Goal: Information Seeking & Learning: Learn about a topic

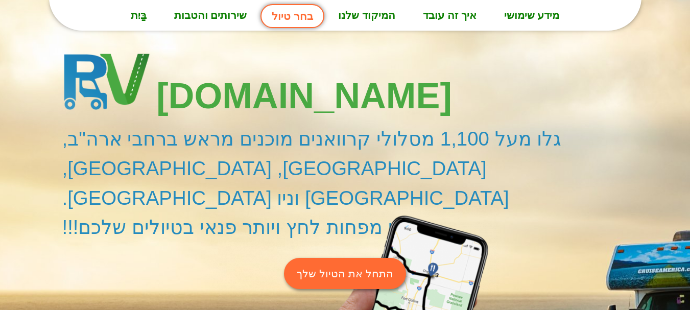
scroll to position [49, 0]
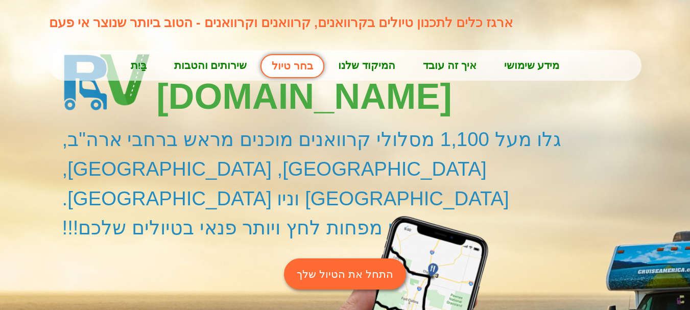
click at [454, 64] on font "איך זה עובד" at bounding box center [450, 65] width 54 height 12
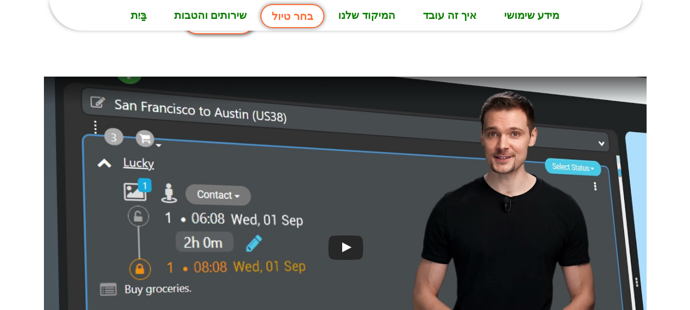
scroll to position [2603, 0]
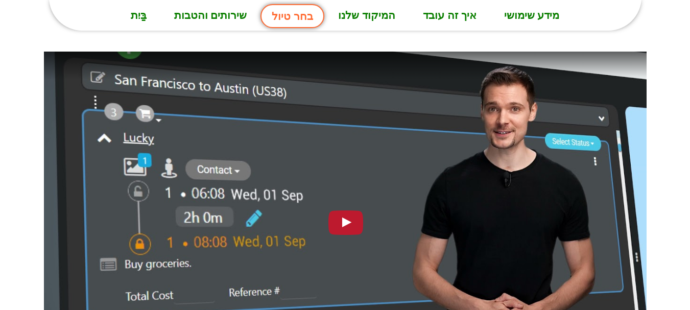
click at [350, 205] on div at bounding box center [345, 221] width 45 height 32
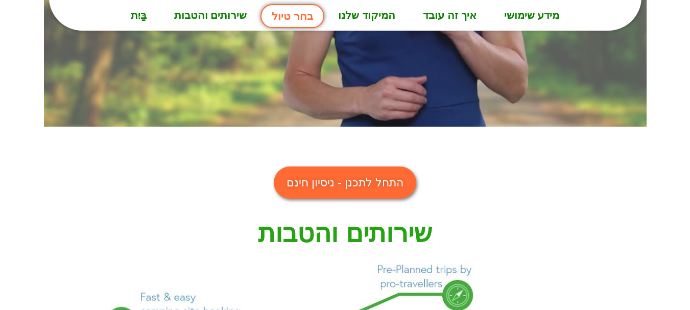
scroll to position [815, 0]
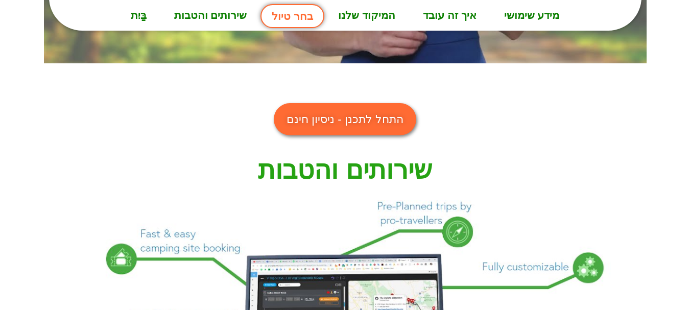
click at [321, 123] on font "התחל לתכנן - ניסיון חינם" at bounding box center [344, 119] width 117 height 13
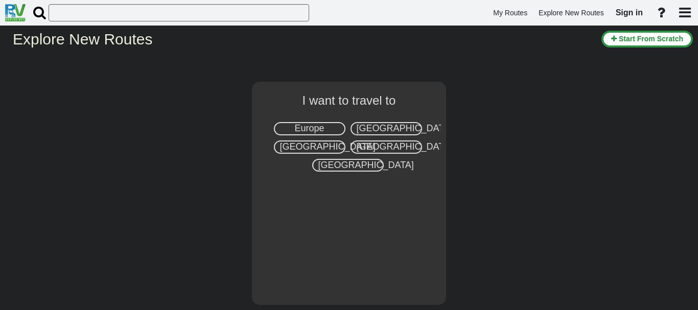
click at [307, 130] on span "Europe" at bounding box center [309, 128] width 30 height 10
select select "number:1"
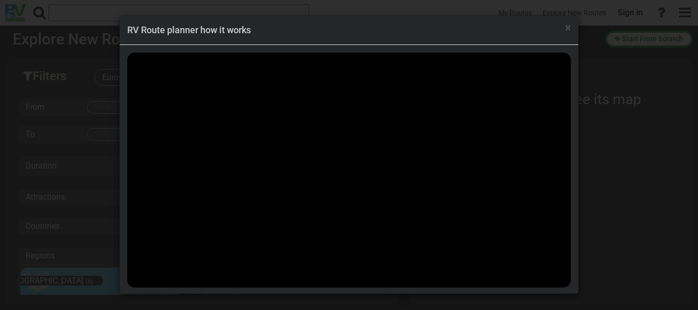
click at [71, 99] on div "× RV Route planner how it works" at bounding box center [349, 155] width 698 height 310
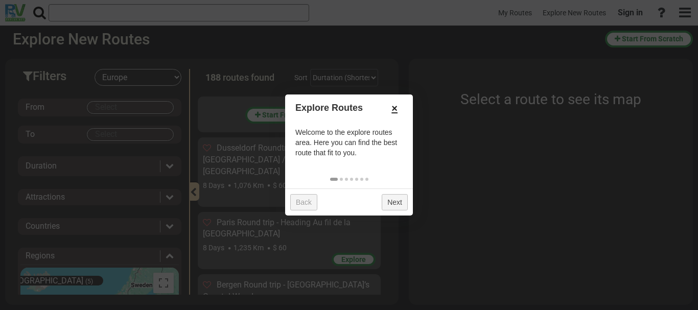
click at [399, 110] on link "×" at bounding box center [394, 108] width 16 height 17
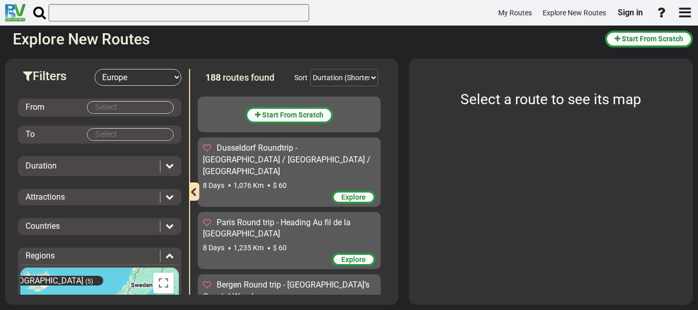
click at [173, 76] on select "-- Select Destination -- Europe United States Canada Australia New Zealand" at bounding box center [137, 77] width 87 height 17
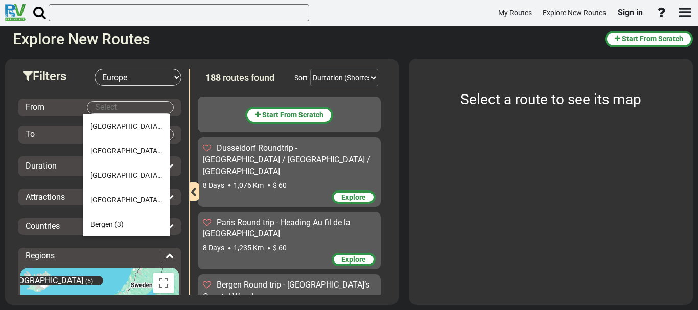
click at [92, 106] on body "My Routes Explore New Routes Sign in ×" at bounding box center [349, 155] width 698 height 310
type input "צ"
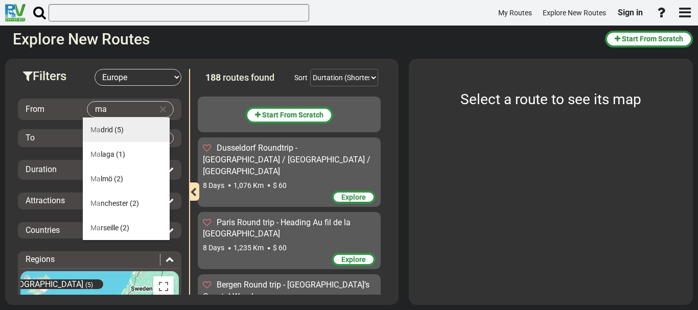
click at [106, 128] on span "Ma drid" at bounding box center [101, 130] width 22 height 8
type input "Madrid"
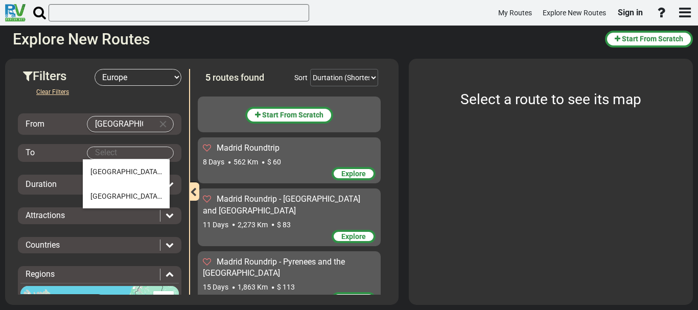
click at [95, 156] on body "My Routes Explore New Routes Sign in ×" at bounding box center [349, 155] width 698 height 310
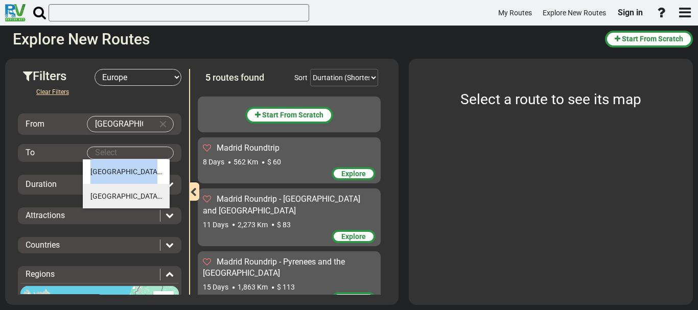
drag, startPoint x: 92, startPoint y: 181, endPoint x: 95, endPoint y: 188, distance: 7.8
click at [94, 186] on ul "Barcelona (4) Madrid (4)" at bounding box center [126, 183] width 87 height 49
click at [102, 192] on span "Madrid" at bounding box center [125, 196] width 71 height 8
type input "Madrid"
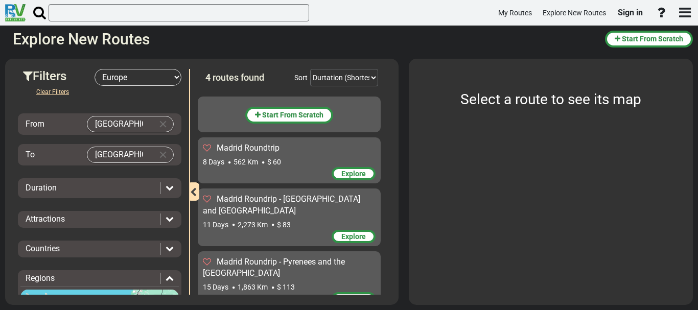
click at [169, 186] on icon at bounding box center [169, 187] width 8 height 8
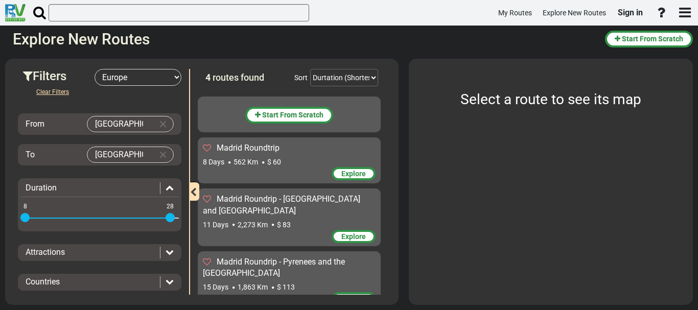
click at [165, 187] on icon at bounding box center [169, 187] width 8 height 8
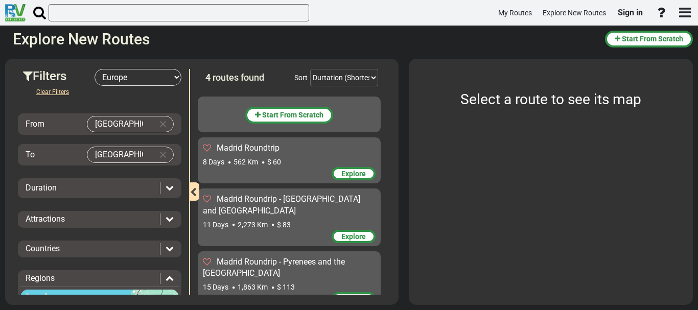
click at [166, 220] on icon at bounding box center [169, 218] width 8 height 8
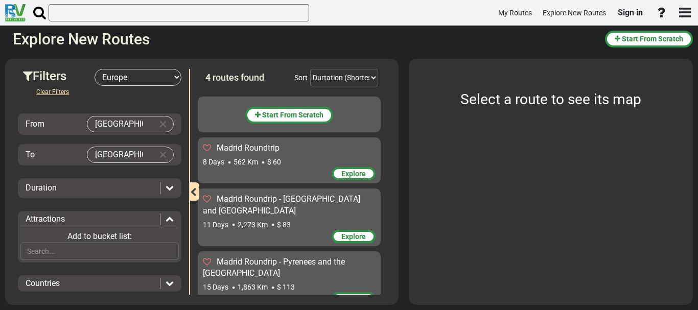
click at [165, 217] on icon at bounding box center [169, 218] width 8 height 8
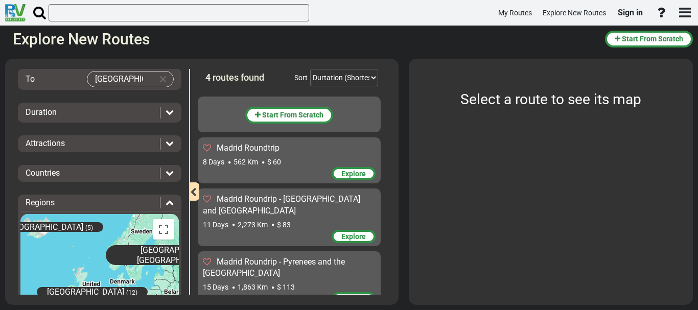
scroll to position [102, 0]
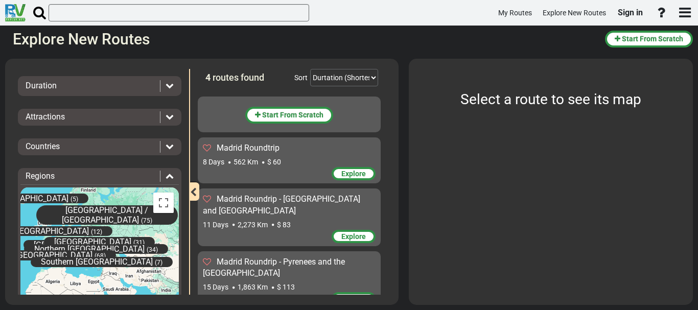
drag, startPoint x: 145, startPoint y: 235, endPoint x: 63, endPoint y: 222, distance: 82.8
click at [63, 225] on div "Great Britain (12)" at bounding box center [57, 231] width 111 height 20
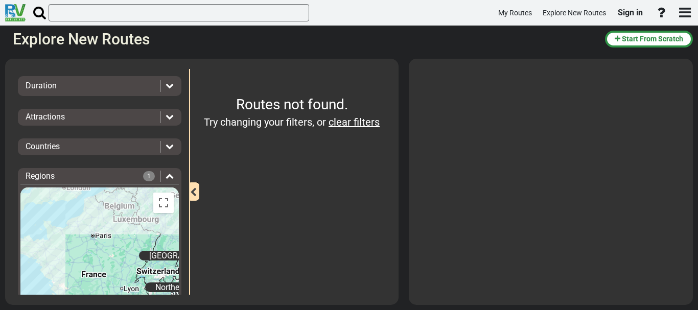
drag, startPoint x: 62, startPoint y: 235, endPoint x: 193, endPoint y: 208, distance: 133.4
click at [193, 69] on div "Filters -- Select Destination -- Europe United States Canada Australia New Zeal…" at bounding box center [201, 69] width 383 height 0
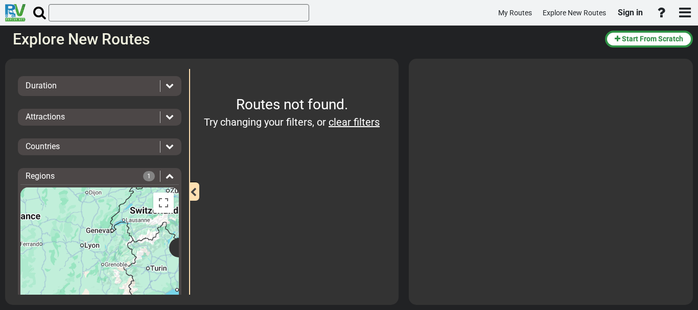
drag, startPoint x: 88, startPoint y: 242, endPoint x: 39, endPoint y: 186, distance: 74.9
click at [39, 186] on div "← Move left → Move right ↑ Move up ↓ Move down + Zoom in - Zoom out Home Jump l…" at bounding box center [99, 261] width 158 height 159
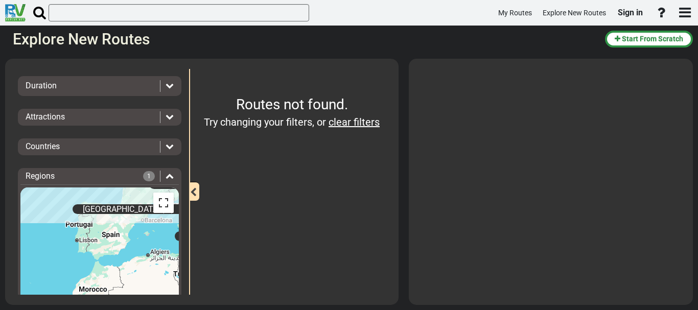
drag, startPoint x: 66, startPoint y: 247, endPoint x: 154, endPoint y: 197, distance: 100.6
click at [154, 197] on div "Central Europe (57) Eastern Europe (31) Great Britain (12) Iceland (5) North Eu…" at bounding box center [99, 263] width 158 height 153
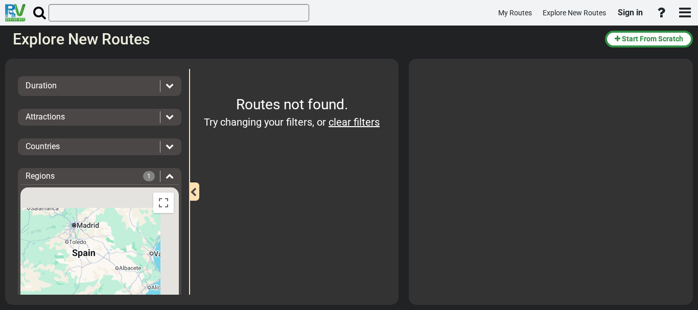
drag, startPoint x: 110, startPoint y: 210, endPoint x: 0, endPoint y: 320, distance: 154.9
click at [0, 309] on html "My Routes Explore New Routes Sign in ×" at bounding box center [349, 155] width 698 height 310
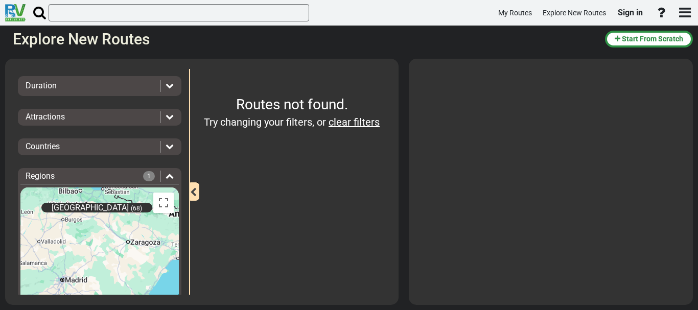
click at [84, 207] on span "South West Europe" at bounding box center [90, 208] width 77 height 10
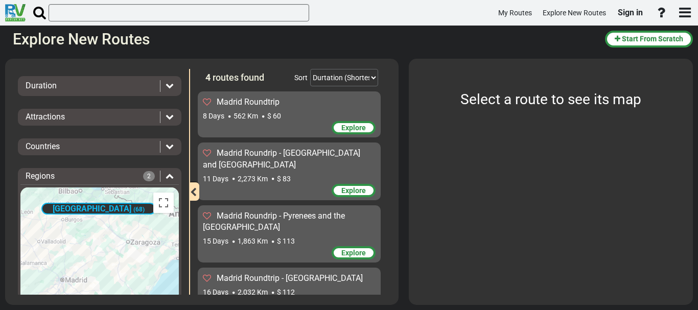
scroll to position [51, 0]
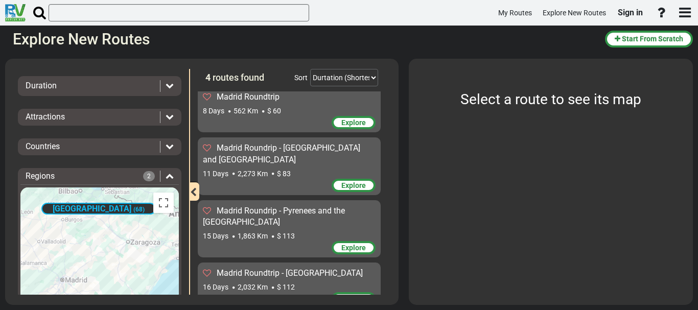
click at [347, 184] on span "Explore" at bounding box center [353, 185] width 25 height 8
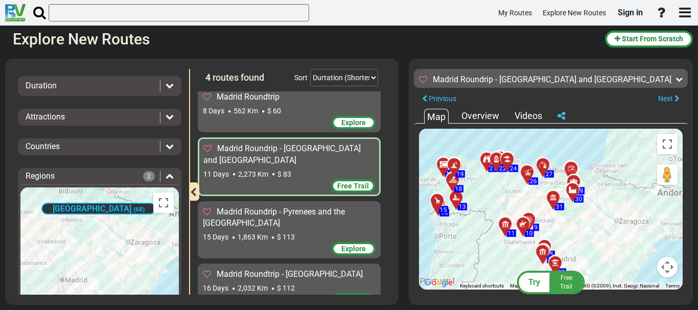
drag, startPoint x: 668, startPoint y: 232, endPoint x: 618, endPoint y: 235, distance: 50.1
click at [618, 235] on div "To activate drag with keyboard, press Alt + Enter. Once in keyboard drag state,…" at bounding box center [550, 209] width 263 height 161
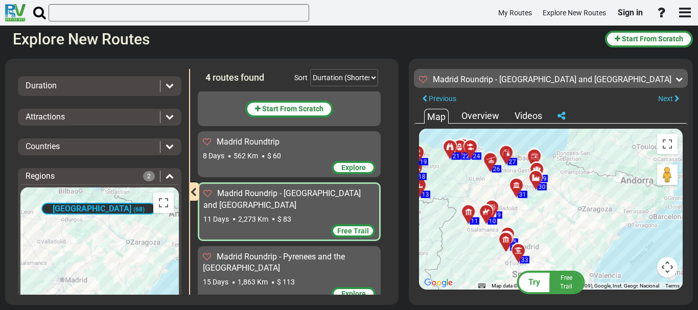
scroll to position [0, 0]
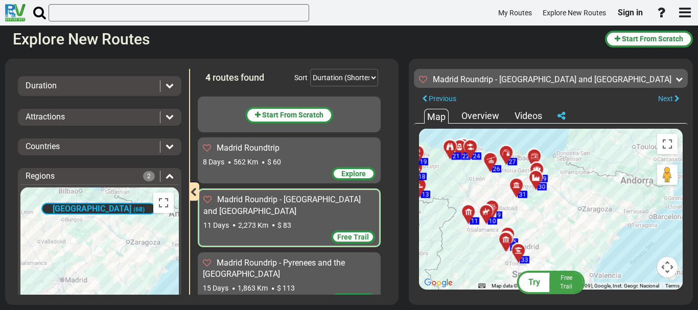
click at [281, 157] on div "8 Days 562 Km $ 60" at bounding box center [289, 162] width 173 height 10
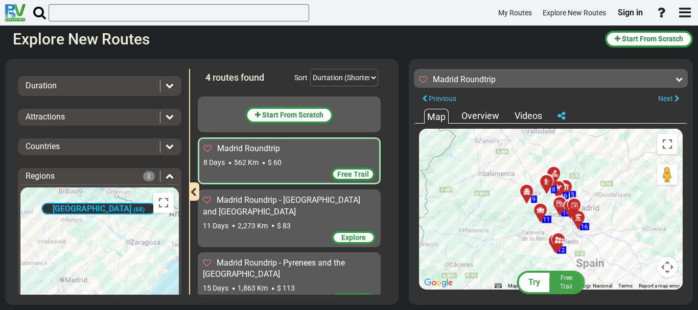
click at [273, 203] on span "Madrid Roundrip - Basque Country and north west" at bounding box center [281, 205] width 157 height 21
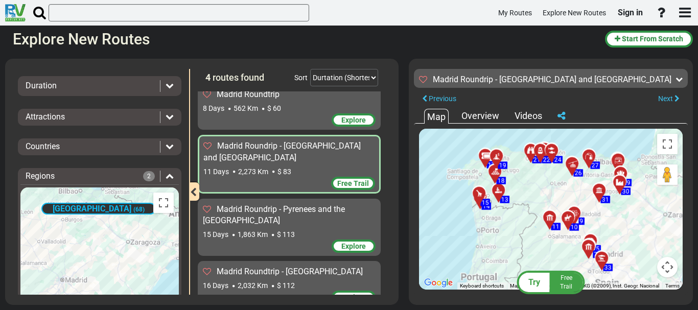
scroll to position [70, 0]
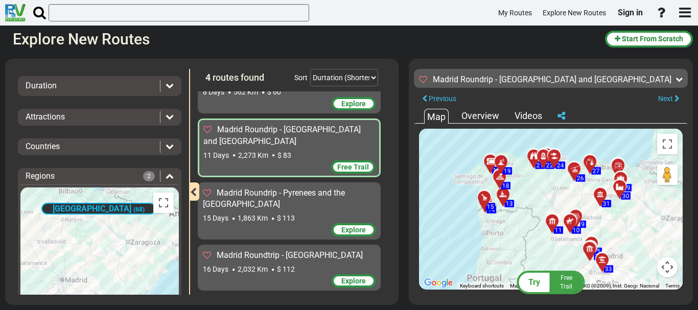
click at [283, 217] on span "$ 113" at bounding box center [286, 218] width 18 height 8
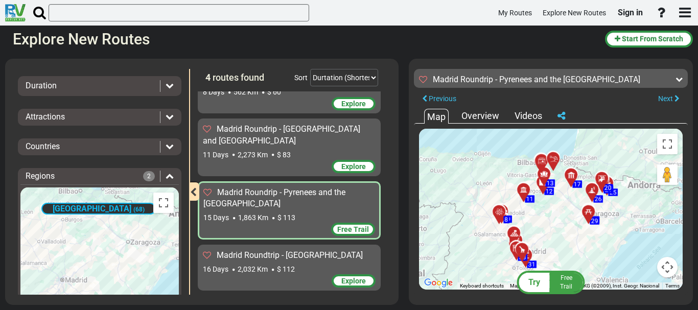
click at [289, 268] on span "$ 112" at bounding box center [286, 269] width 18 height 8
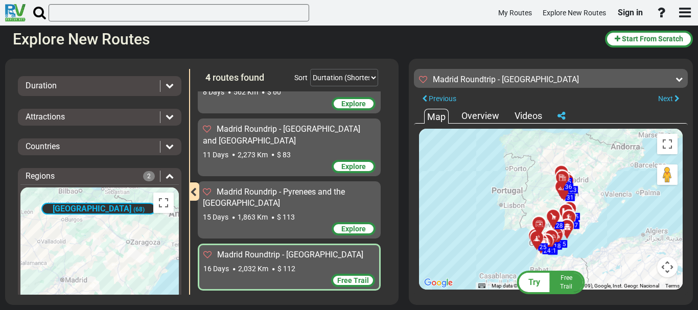
click at [293, 219] on span "$ 113" at bounding box center [286, 217] width 18 height 8
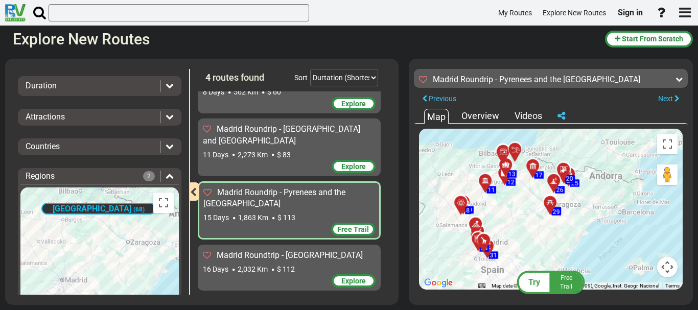
drag, startPoint x: 561, startPoint y: 222, endPoint x: 522, endPoint y: 213, distance: 40.4
click at [522, 213] on div "To activate drag with keyboard, press Alt + Enter. Once in keyboard drag state,…" at bounding box center [550, 209] width 263 height 161
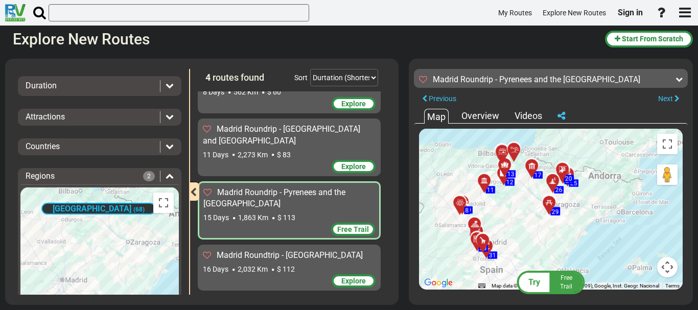
click at [668, 267] on button "Map camera controls" at bounding box center [667, 267] width 20 height 20
click at [641, 215] on button "Zoom in" at bounding box center [641, 216] width 20 height 20
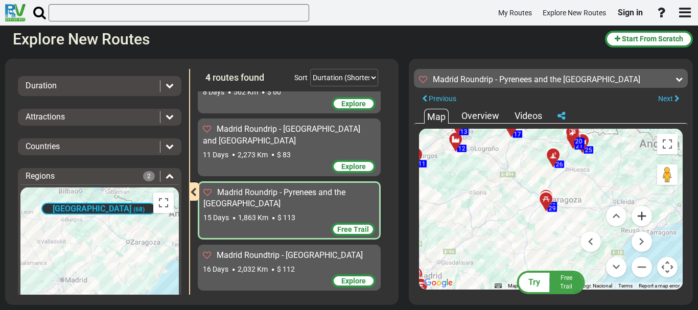
click at [647, 217] on button "Zoom in" at bounding box center [641, 216] width 20 height 20
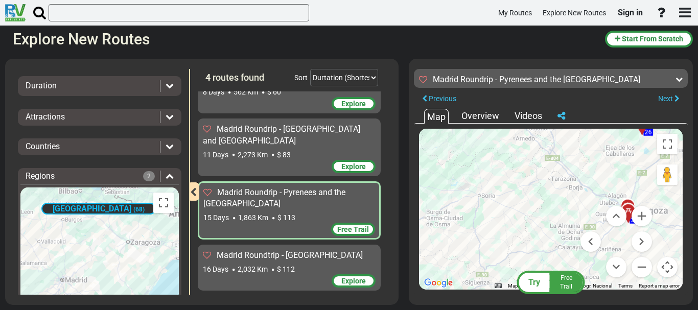
drag, startPoint x: 507, startPoint y: 249, endPoint x: 598, endPoint y: 268, distance: 92.8
click at [597, 268] on div "To activate drag with keyboard, press Alt + Enter. Once in keyboard drag state,…" at bounding box center [550, 209] width 263 height 161
click at [668, 141] on button "Toggle fullscreen view" at bounding box center [667, 144] width 20 height 20
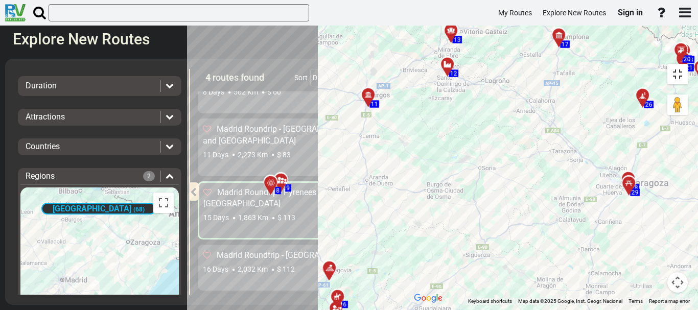
scroll to position [0, 0]
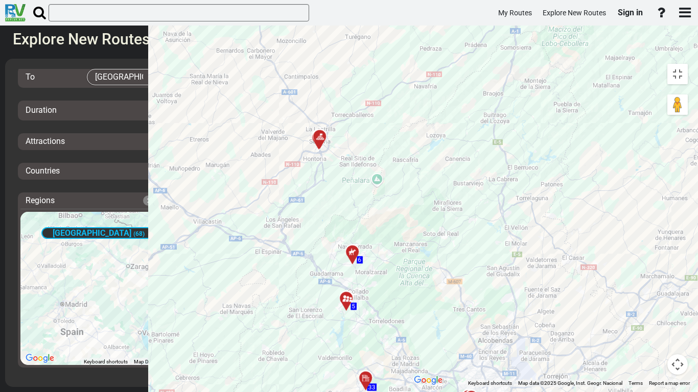
drag, startPoint x: 132, startPoint y: 250, endPoint x: 166, endPoint y: 256, distance: 34.8
click at [409, 255] on div "To activate drag with keyboard, press Alt + Enter. Once in keyboard drag state,…" at bounding box center [551, 223] width 284 height 328
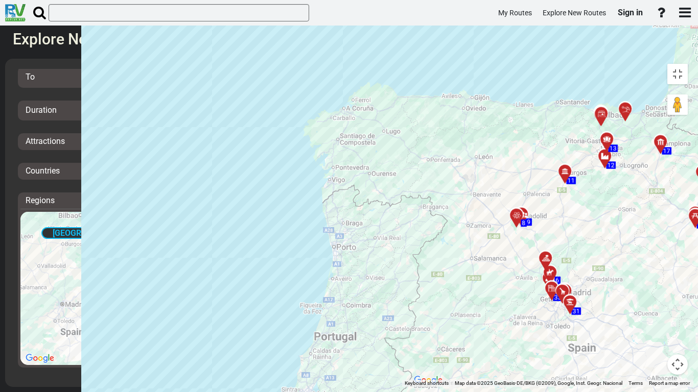
drag, startPoint x: 449, startPoint y: 163, endPoint x: 409, endPoint y: 245, distance: 90.4
click at [409, 245] on div "To activate drag with keyboard, press Alt + Enter. Once in keyboard drag state,…" at bounding box center [551, 223] width 284 height 328
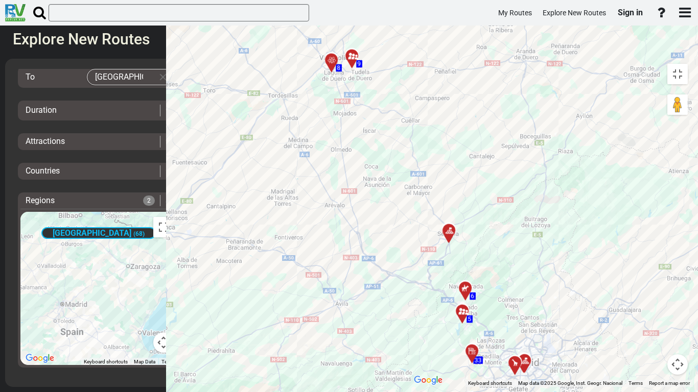
drag, startPoint x: 426, startPoint y: 211, endPoint x: 456, endPoint y: 177, distance: 45.3
click at [456, 177] on div "To activate drag with keyboard, press Alt + Enter. Once in keyboard drag state,…" at bounding box center [551, 223] width 284 height 328
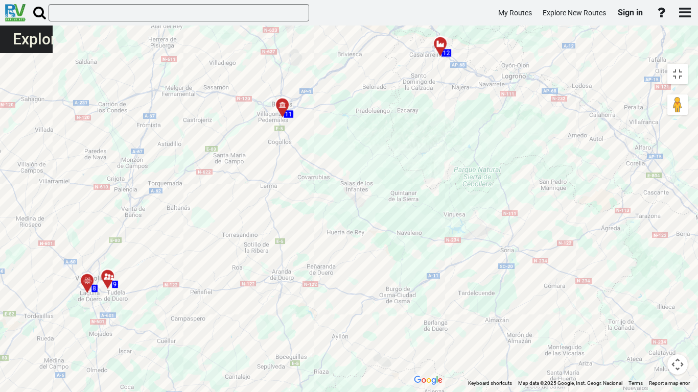
drag, startPoint x: 439, startPoint y: 171, endPoint x: 193, endPoint y: 300, distance: 278.2
click at [409, 309] on div "To activate drag with keyboard, press Alt + Enter. Once in keyboard drag state,…" at bounding box center [551, 223] width 284 height 328
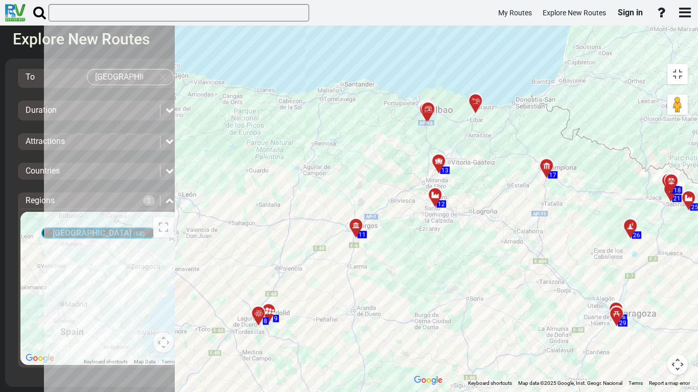
drag, startPoint x: 237, startPoint y: 180, endPoint x: 224, endPoint y: 236, distance: 57.6
click at [409, 236] on div "To activate drag with keyboard, press Alt + Enter. Once in keyboard drag state,…" at bounding box center [551, 223] width 284 height 328
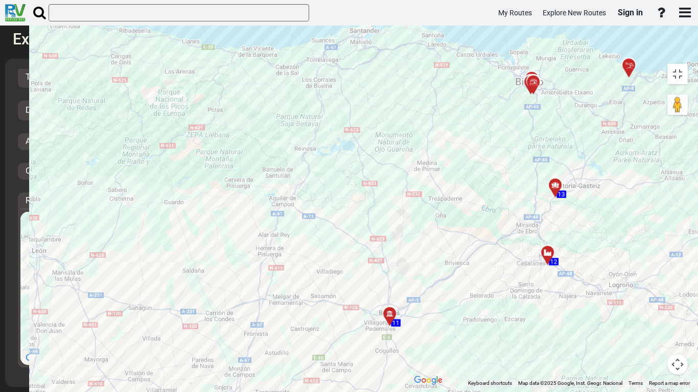
drag, startPoint x: 65, startPoint y: 193, endPoint x: 303, endPoint y: 276, distance: 252.1
click at [409, 276] on div "To activate drag with keyboard, press Alt + Enter. Once in keyboard drag state,…" at bounding box center [551, 223] width 284 height 328
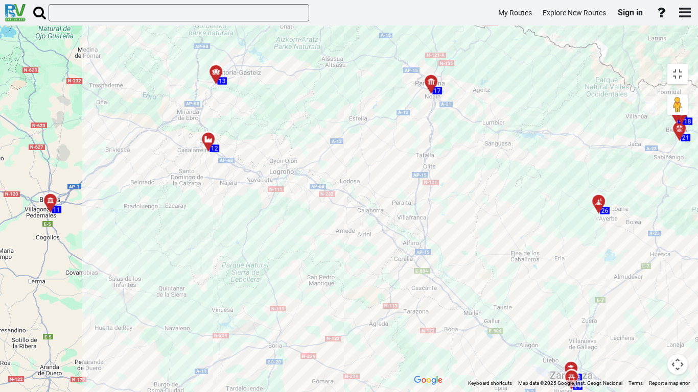
drag, startPoint x: 523, startPoint y: 281, endPoint x: 279, endPoint y: 174, distance: 266.9
click at [409, 174] on div "To activate drag with keyboard, press Alt + Enter. Once in keyboard drag state,…" at bounding box center [551, 223] width 284 height 328
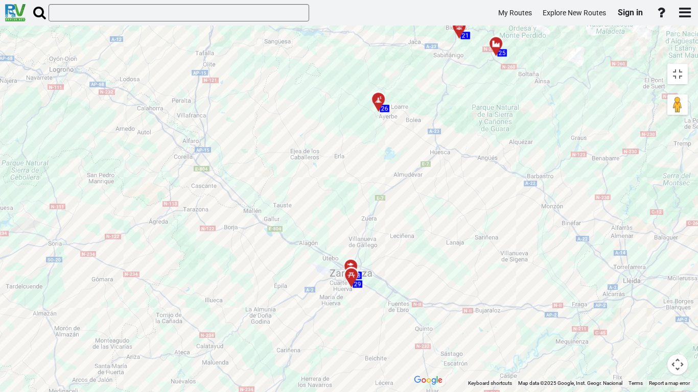
drag, startPoint x: 461, startPoint y: 308, endPoint x: 237, endPoint y: 200, distance: 248.7
click at [409, 201] on div "To activate drag with keyboard, press Alt + Enter. Once in keyboard drag state,…" at bounding box center [551, 223] width 284 height 328
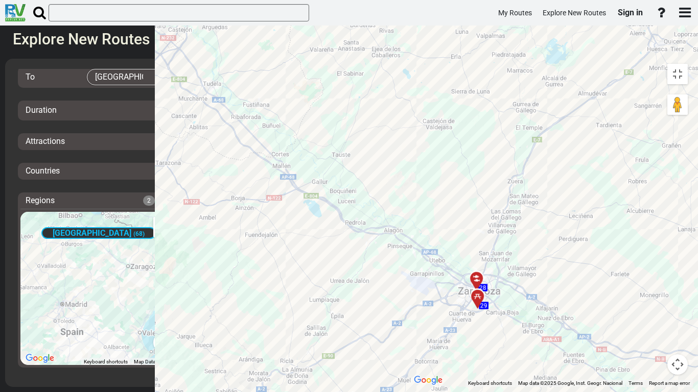
click at [471, 275] on div at bounding box center [479, 283] width 17 height 16
click at [519, 226] on button "Close" at bounding box center [525, 233] width 12 height 14
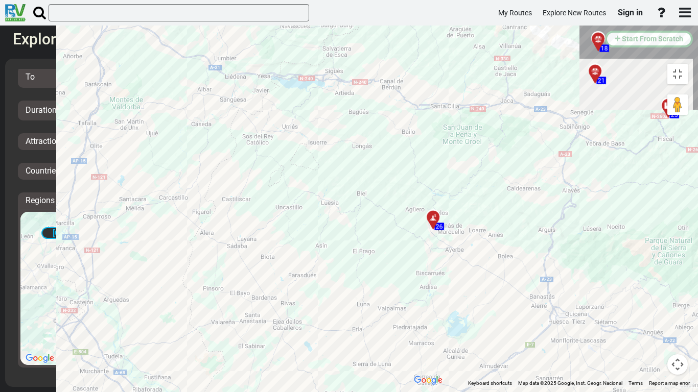
drag, startPoint x: 292, startPoint y: 136, endPoint x: 204, endPoint y: 384, distance: 263.3
click at [409, 309] on div "To activate drag with keyboard, press Alt + Enter. Once in keyboard drag state,…" at bounding box center [551, 223] width 284 height 328
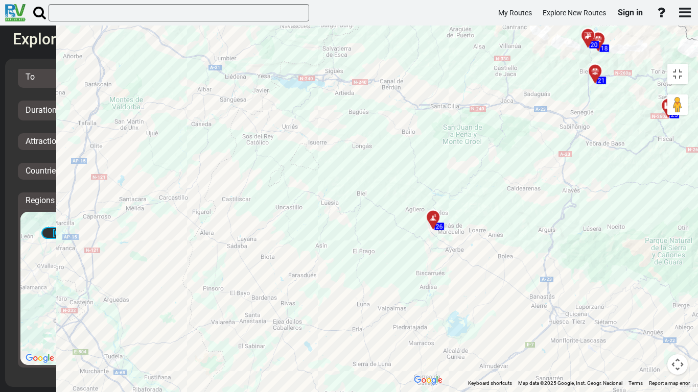
click at [428, 214] on div at bounding box center [436, 222] width 17 height 16
click at [475, 164] on button "Close" at bounding box center [481, 171] width 12 height 14
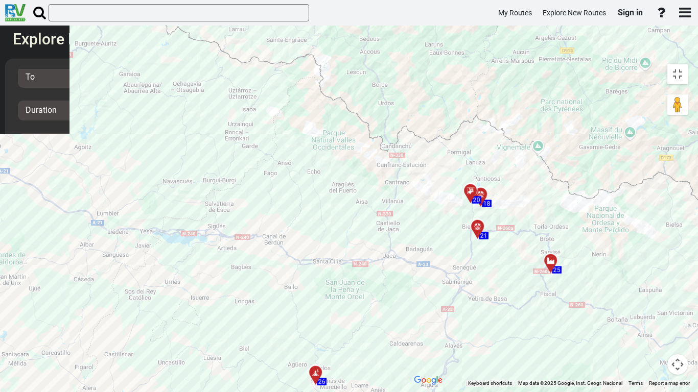
drag, startPoint x: 321, startPoint y: 163, endPoint x: 203, endPoint y: 320, distance: 196.1
click at [409, 309] on div "To activate drag with keyboard, press Alt + Enter. Once in keyboard drag state,…" at bounding box center [551, 223] width 284 height 328
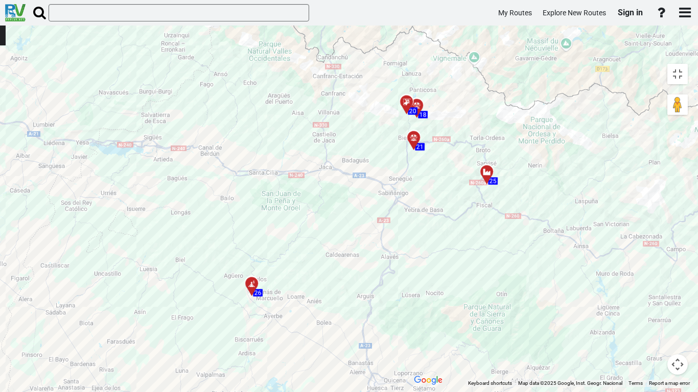
drag, startPoint x: 405, startPoint y: 331, endPoint x: 309, endPoint y: 205, distance: 158.9
click at [409, 215] on div "To activate drag with keyboard, press Alt + Enter. Once in keyboard drag state,…" at bounding box center [551, 223] width 284 height 328
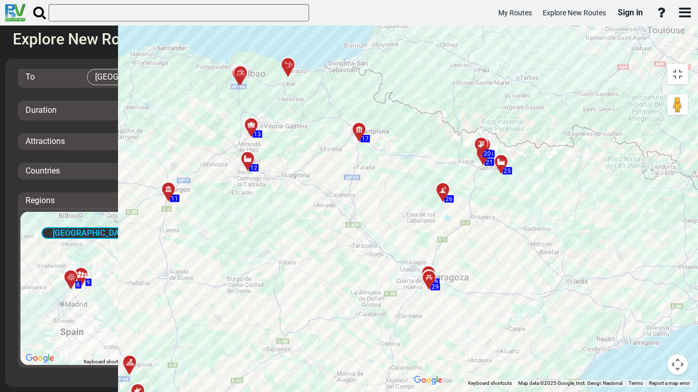
drag, startPoint x: 338, startPoint y: 260, endPoint x: 341, endPoint y: 219, distance: 42.0
click at [409, 219] on div "To activate drag with keyboard, press Alt + Enter. Once in keyboard drag state,…" at bounding box center [551, 223] width 284 height 328
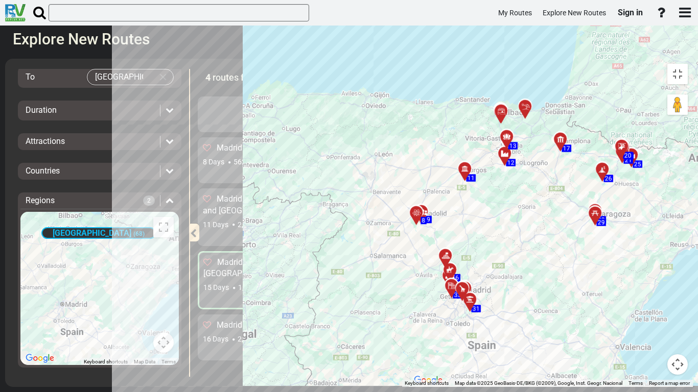
drag, startPoint x: 296, startPoint y: 267, endPoint x: 347, endPoint y: 228, distance: 64.1
click at [409, 231] on div "To activate drag with keyboard, press Alt + Enter. Once in keyboard drag state,…" at bounding box center [551, 223] width 284 height 328
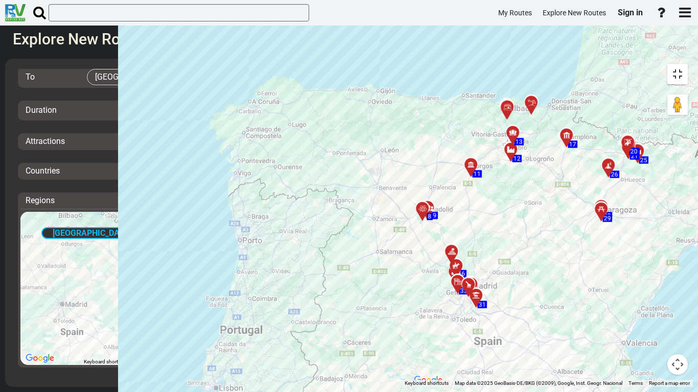
click at [678, 64] on button "Toggle fullscreen view" at bounding box center [677, 74] width 20 height 20
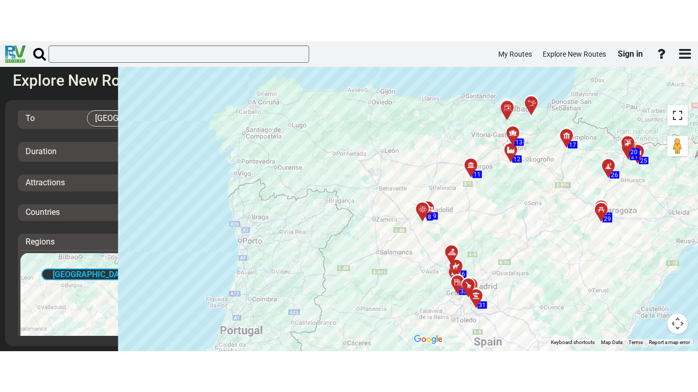
scroll to position [102, 0]
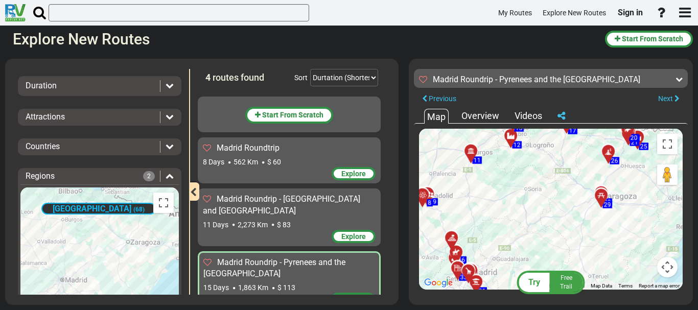
click at [282, 221] on span "$ 83" at bounding box center [284, 225] width 14 height 8
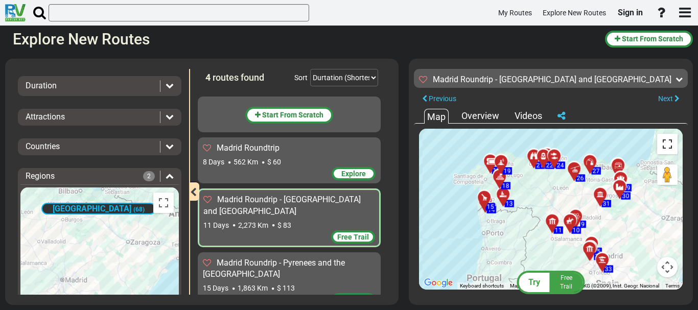
click at [664, 143] on button "Toggle fullscreen view" at bounding box center [667, 144] width 20 height 20
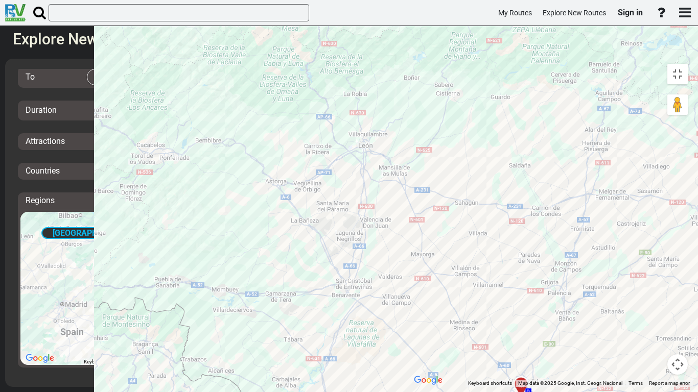
drag, startPoint x: 379, startPoint y: 211, endPoint x: 387, endPoint y: 392, distance: 180.4
click at [409, 309] on div "To activate drag with keyboard, press Alt + Enter. Once in keyboard drag state,…" at bounding box center [551, 223] width 284 height 328
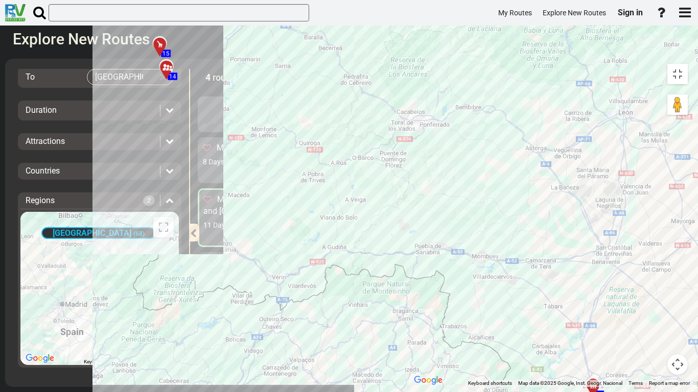
drag, startPoint x: 438, startPoint y: 165, endPoint x: 697, endPoint y: 127, distance: 262.2
click at [692, 127] on div "To activate drag with keyboard, press Alt + Enter. Once in keyboard drag state,…" at bounding box center [551, 223] width 284 height 328
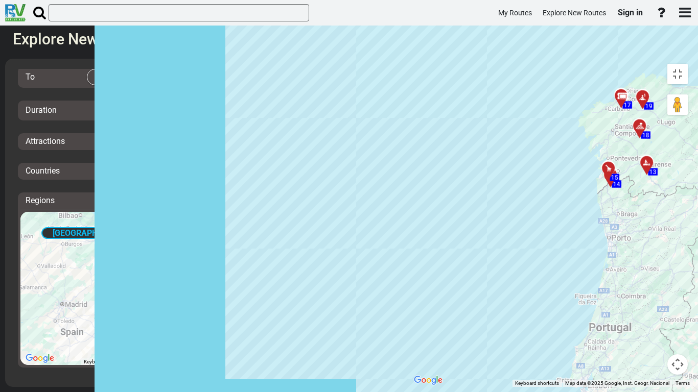
drag, startPoint x: 555, startPoint y: 275, endPoint x: 540, endPoint y: 261, distance: 20.6
click at [540, 261] on div "To activate drag with keyboard, press Alt + Enter. Once in keyboard drag state,…" at bounding box center [551, 223] width 284 height 328
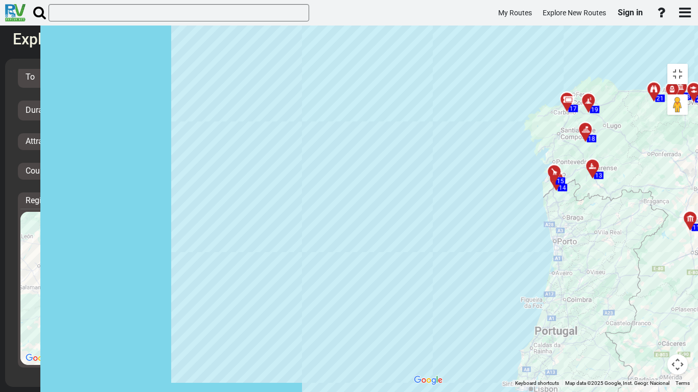
drag, startPoint x: 549, startPoint y: 258, endPoint x: 494, endPoint y: 262, distance: 55.3
click at [494, 262] on div "To activate drag with keyboard, press Alt + Enter. Once in keyboard drag state,…" at bounding box center [551, 223] width 284 height 328
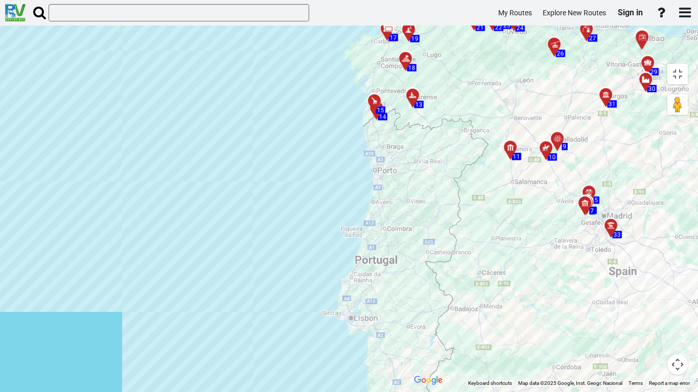
drag, startPoint x: 555, startPoint y: 296, endPoint x: 376, endPoint y: 222, distance: 193.7
click at [409, 226] on div "To activate drag with keyboard, press Alt + Enter. Once in keyboard drag state,…" at bounding box center [551, 223] width 284 height 328
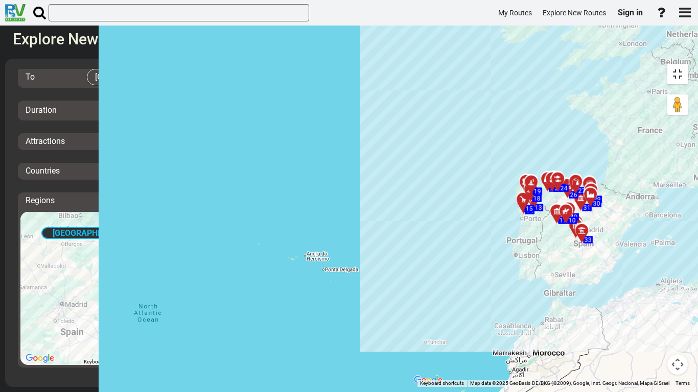
click at [682, 64] on button "Toggle fullscreen view" at bounding box center [677, 74] width 20 height 20
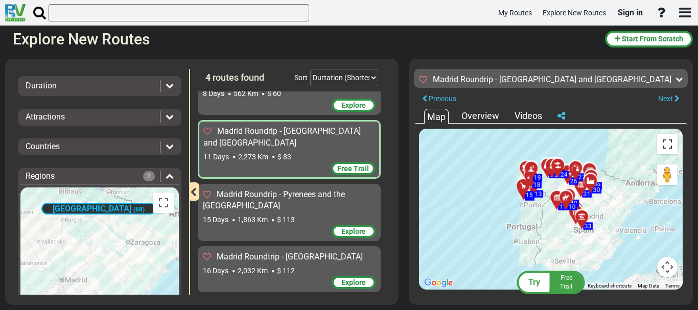
scroll to position [70, 0]
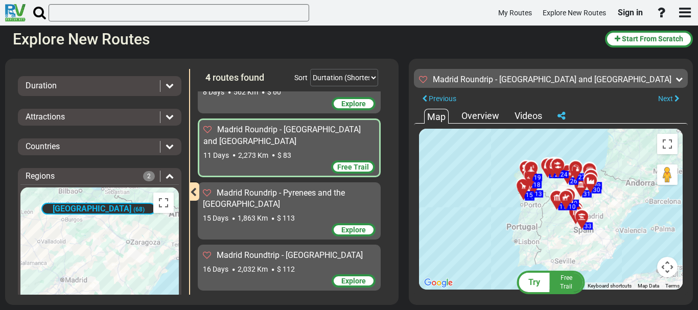
click at [306, 211] on div "Madrid Roundrip - Pyrenees and the North East 15 Days 1,863 Km $ 113" at bounding box center [289, 205] width 173 height 36
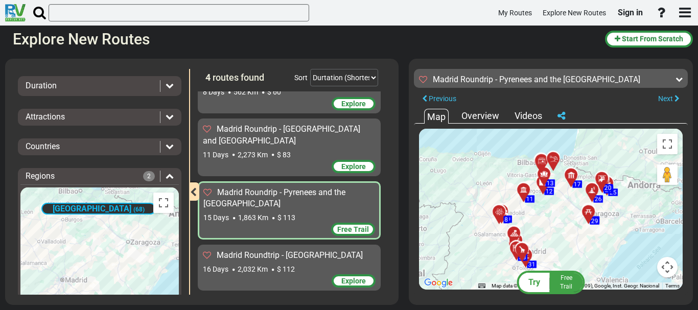
click at [272, 259] on span "Madrid Roundtrip - Southern Spain" at bounding box center [290, 255] width 146 height 10
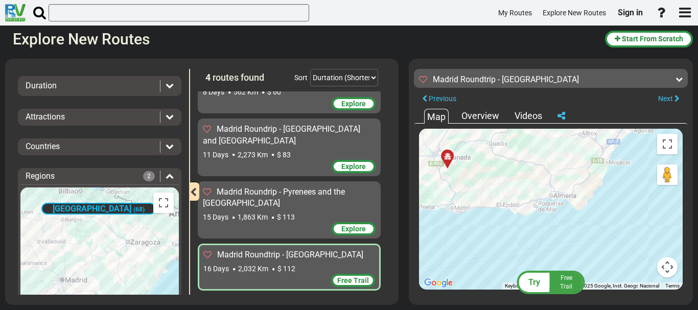
drag, startPoint x: 428, startPoint y: 198, endPoint x: 600, endPoint y: 197, distance: 171.6
click at [601, 198] on div "← Move left → Move right ↑ Move up ↓ Move down + Zoom in - Zoom out Home Jump l…" at bounding box center [551, 209] width 274 height 171
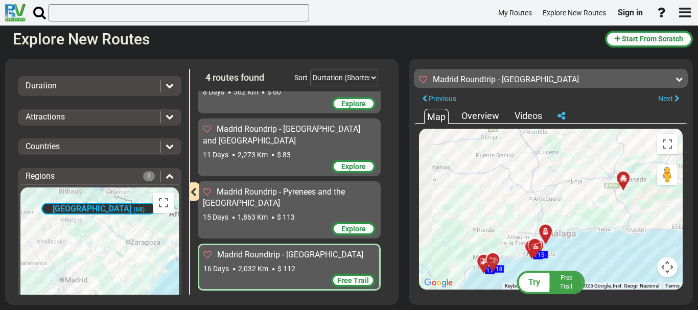
drag, startPoint x: 519, startPoint y: 190, endPoint x: 697, endPoint y: 197, distance: 178.4
click at [697, 198] on div "Filters -- Select Destination -- Europe United States Canada Australia New Zeal…" at bounding box center [349, 182] width 698 height 256
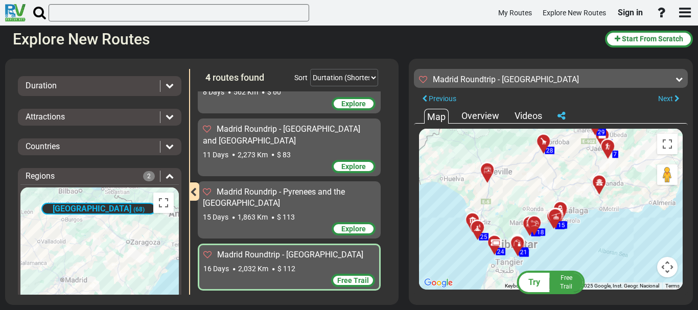
drag, startPoint x: 526, startPoint y: 227, endPoint x: 541, endPoint y: 221, distance: 15.6
click at [541, 221] on div at bounding box center [537, 228] width 17 height 16
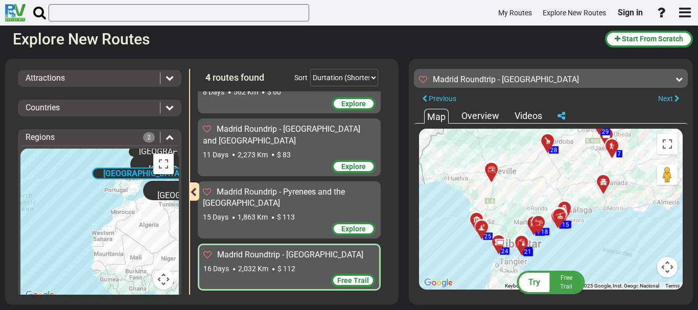
scroll to position [160, 0]
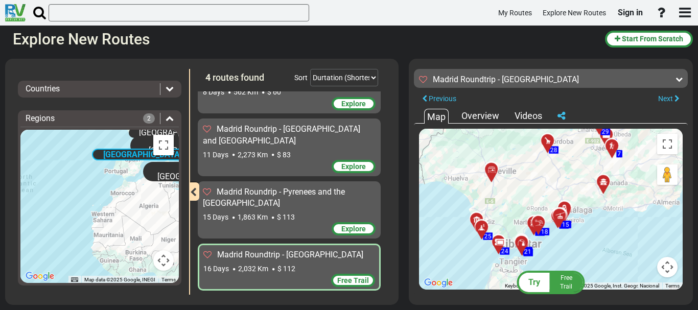
click at [197, 190] on button "button" at bounding box center [193, 191] width 12 height 19
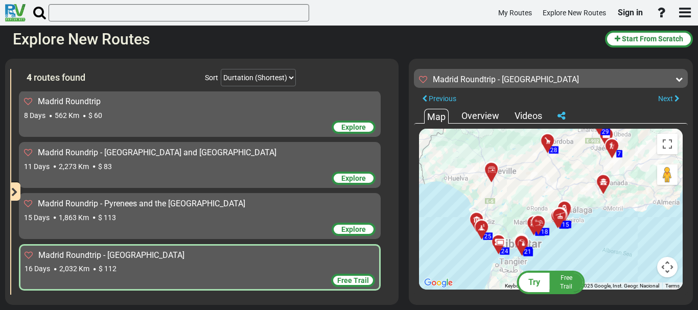
scroll to position [46, 0]
click at [18, 193] on button "button" at bounding box center [15, 191] width 12 height 19
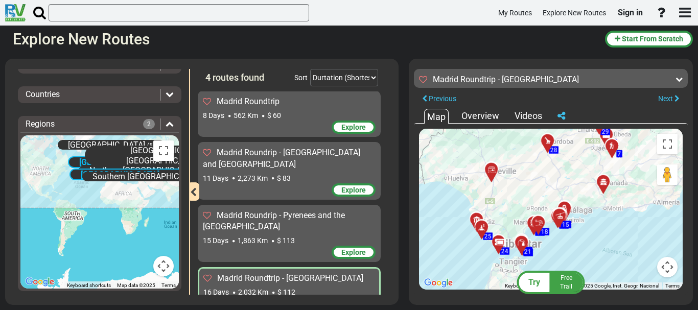
scroll to position [70, 0]
